Goal: Task Accomplishment & Management: Manage account settings

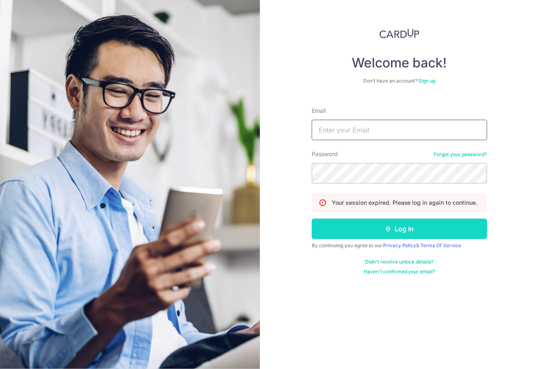
type input "[EMAIL_ADDRESS][DOMAIN_NAME]"
click at [399, 227] on button "Log in" at bounding box center [400, 228] width 176 height 20
